Goal: Use online tool/utility: Utilize a website feature to perform a specific function

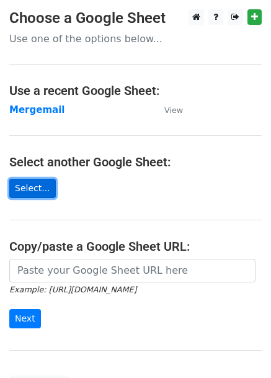
click at [28, 183] on link "Select..." at bounding box center [32, 188] width 47 height 19
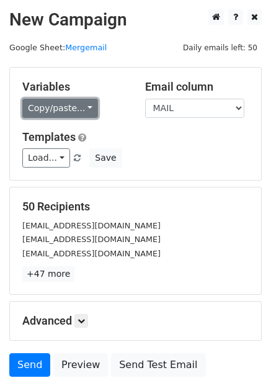
click at [66, 111] on link "Copy/paste..." at bounding box center [60, 108] width 76 height 19
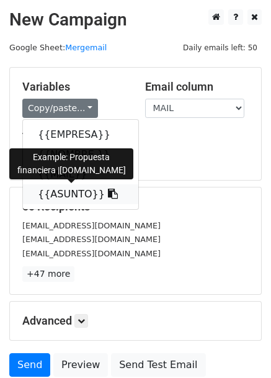
click at [61, 188] on link "{{ASUNTO}}" at bounding box center [81, 194] width 116 height 20
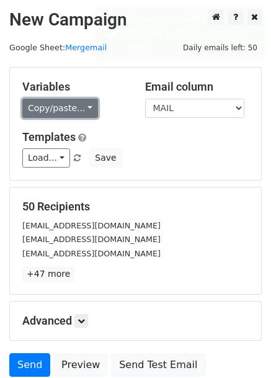
click at [56, 109] on link "Copy/paste..." at bounding box center [60, 108] width 76 height 19
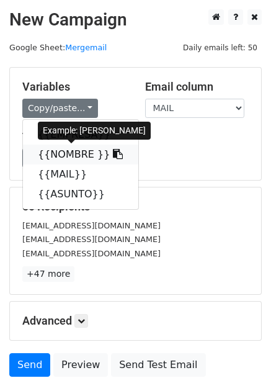
click at [65, 152] on link "{{NOMBRE }}" at bounding box center [81, 155] width 116 height 20
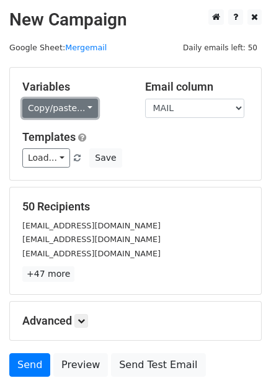
click at [62, 106] on link "Copy/paste..." at bounding box center [60, 108] width 76 height 19
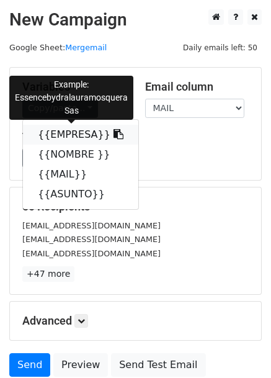
click at [62, 137] on link "{{EMPRESA}}" at bounding box center [81, 135] width 116 height 20
